Goal: Go to known website: Access a specific website the user already knows

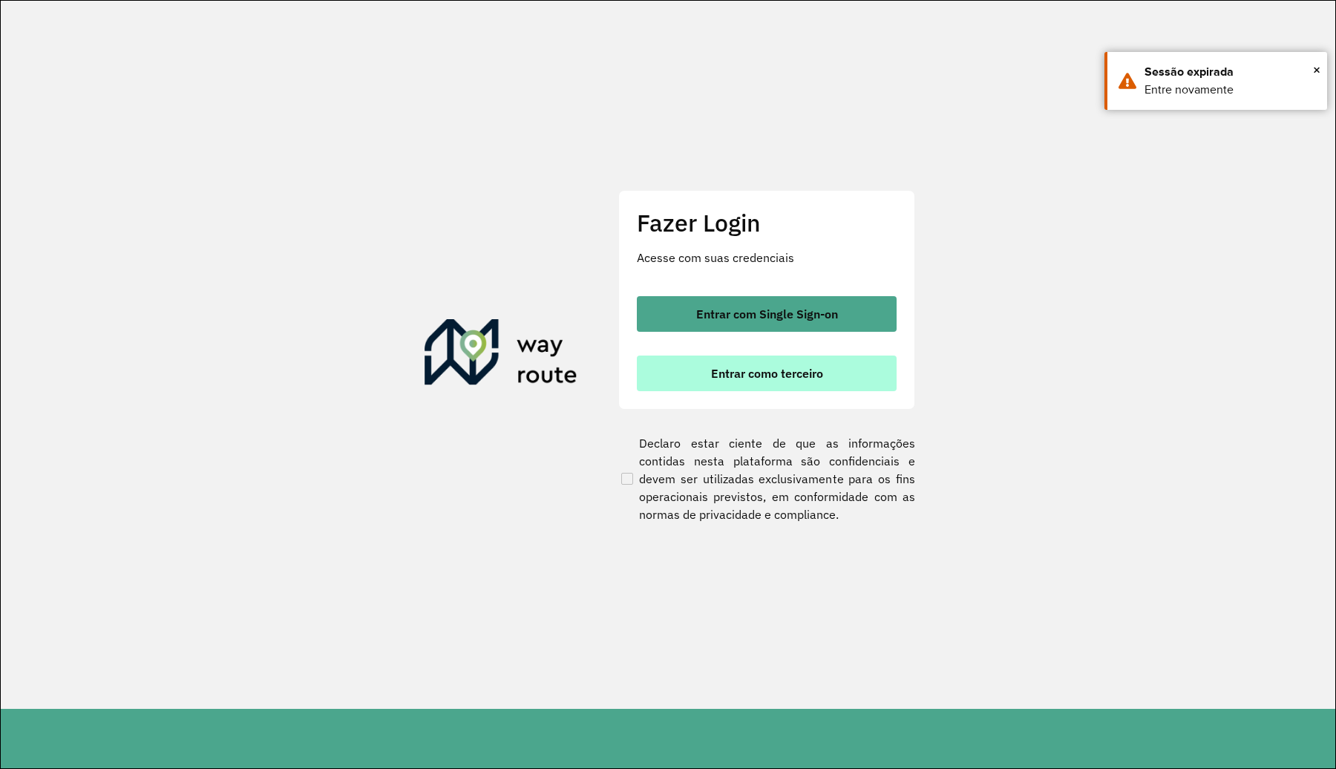
click at [711, 367] on span "Entrar como terceiro" at bounding box center [767, 373] width 112 height 12
